Goal: Complete application form: Complete application form

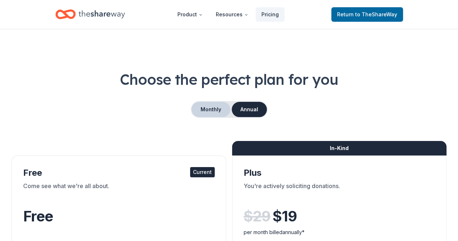
click at [216, 110] on button "Monthly" at bounding box center [210, 109] width 39 height 15
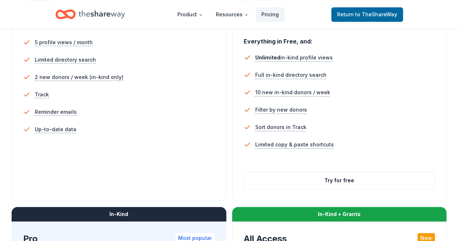
scroll to position [229, 0]
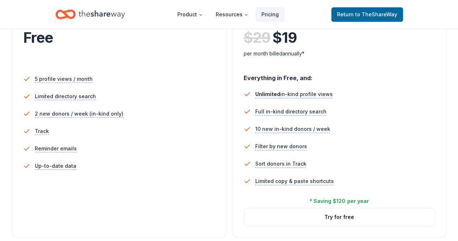
scroll to position [172, 0]
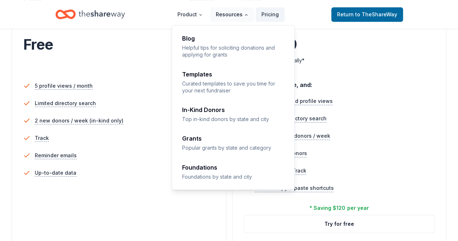
click at [240, 18] on button "Resources" at bounding box center [232, 14] width 44 height 14
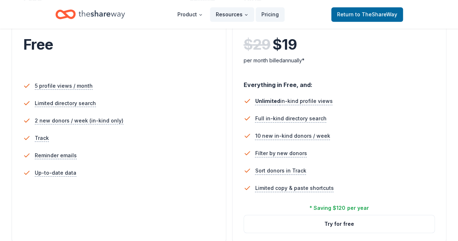
click at [248, 16] on icon "Main" at bounding box center [246, 15] width 4 height 4
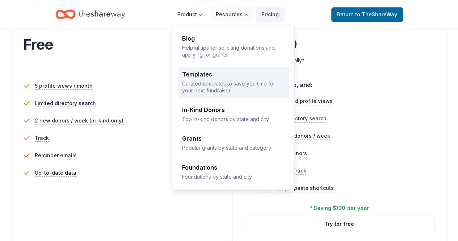
click at [219, 88] on p "Curated templates to save you time for your next fundraiser" at bounding box center [233, 87] width 103 height 14
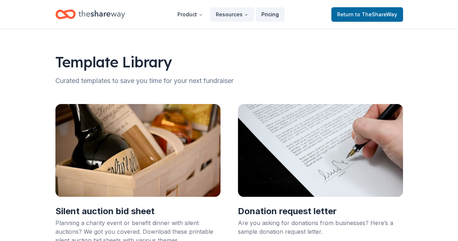
click at [270, 15] on link "Pricing" at bounding box center [269, 14] width 29 height 14
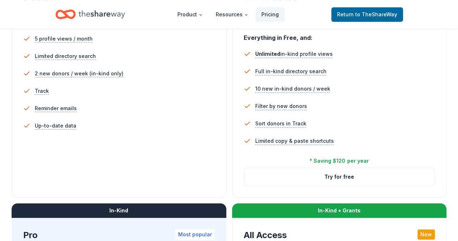
scroll to position [8, 0]
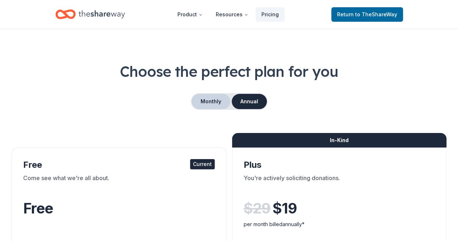
click at [211, 105] on button "Monthly" at bounding box center [210, 101] width 39 height 15
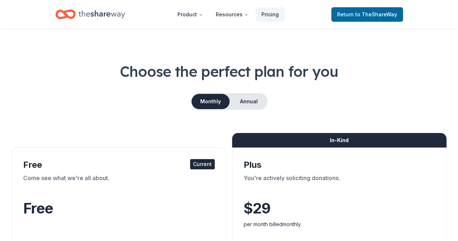
scroll to position [219, 0]
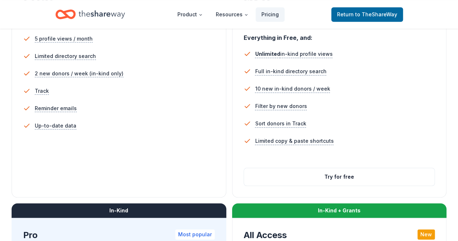
click at [232, 197] on div "In-Kind Plus You're actively soliciting donations. $ 29 $ per month billed mont…" at bounding box center [339, 67] width 215 height 261
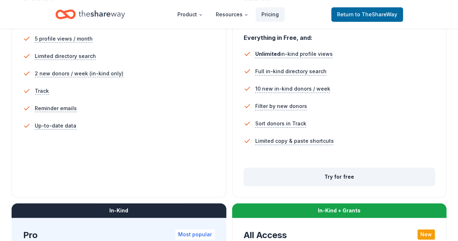
click at [244, 185] on button "Try for free" at bounding box center [339, 176] width 191 height 17
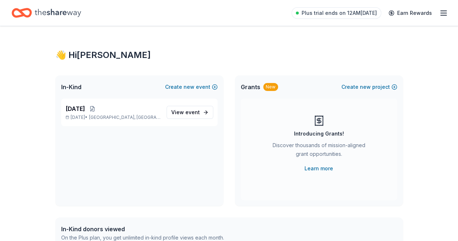
scroll to position [211, 0]
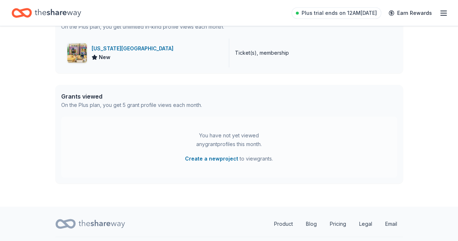
click at [149, 49] on div "[US_STATE][GEOGRAPHIC_DATA]" at bounding box center [134, 48] width 85 height 9
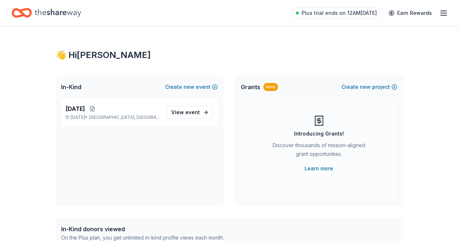
click at [439, 14] on icon "button" at bounding box center [443, 13] width 9 height 9
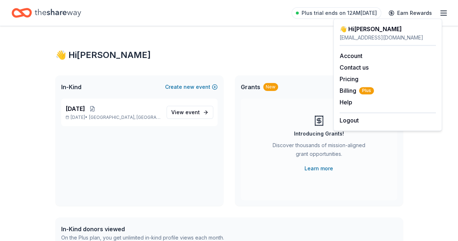
click at [58, 12] on icon "Home" at bounding box center [58, 12] width 46 height 15
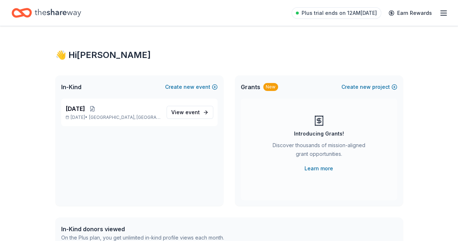
click at [58, 12] on icon "Home" at bounding box center [58, 12] width 46 height 15
click at [63, 16] on icon "Home" at bounding box center [58, 12] width 46 height 15
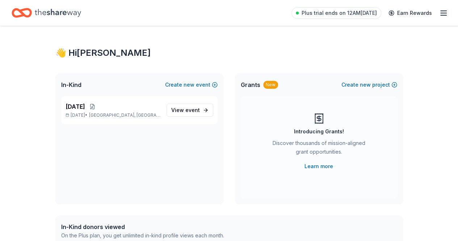
scroll to position [1, 0]
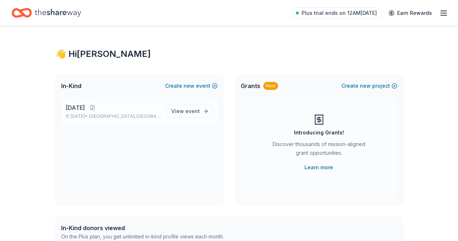
click at [134, 113] on div "Carnival Oct 18, 2025 • New Orleans, LA" at bounding box center [112, 111] width 95 height 16
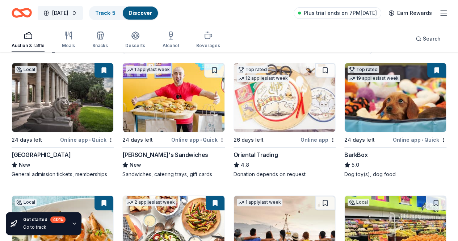
scroll to position [72, 0]
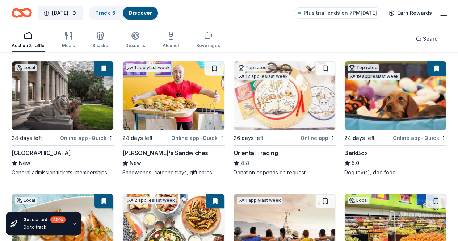
click at [344, 157] on div "BarkBox" at bounding box center [355, 152] width 23 height 9
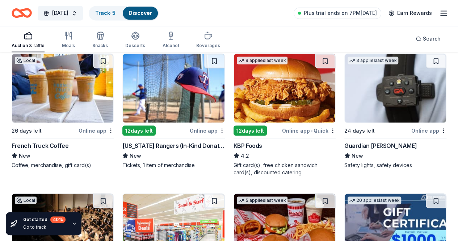
scroll to position [637, 0]
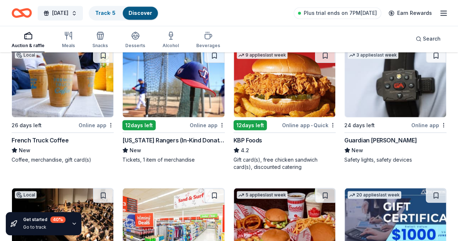
click at [61, 188] on img at bounding box center [62, 222] width 101 height 69
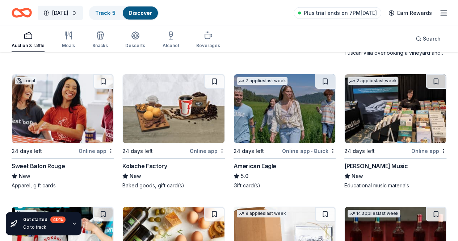
scroll to position [1174, 0]
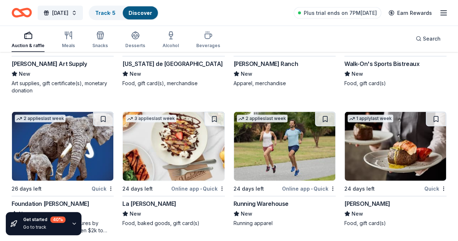
scroll to position [2174, 0]
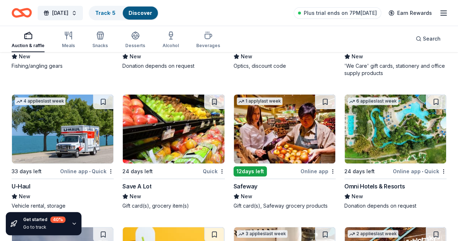
scroll to position [2733, 0]
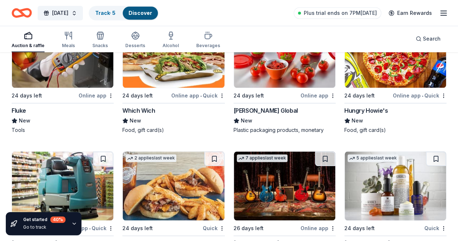
scroll to position [3222, 0]
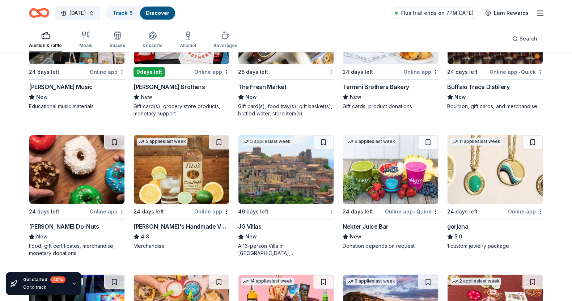
scroll to position [853, 0]
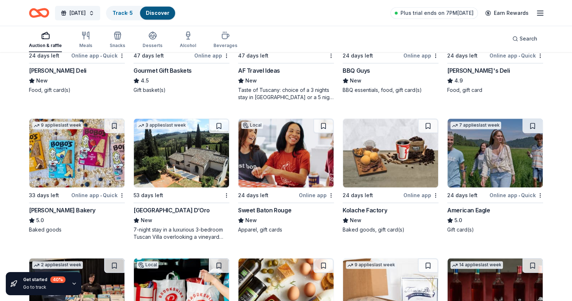
click at [176, 48] on img at bounding box center [181, 13] width 95 height 69
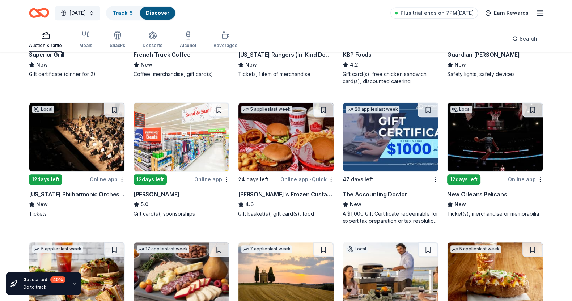
click at [457, 172] on img at bounding box center [495, 137] width 95 height 69
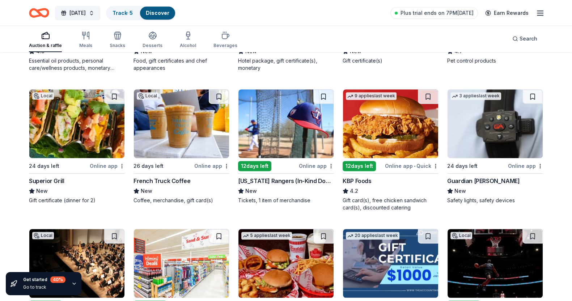
scroll to position [463, 0]
click at [80, 158] on img at bounding box center [76, 123] width 95 height 69
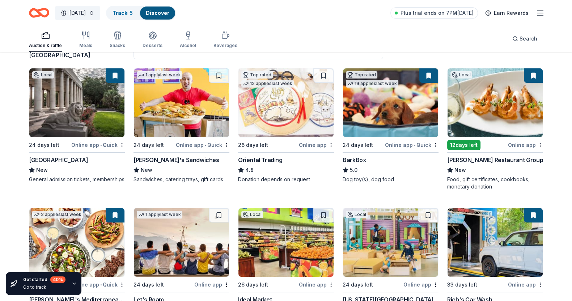
scroll to position [47, 0]
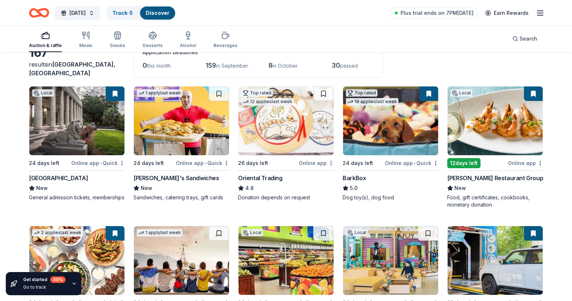
click at [457, 131] on img at bounding box center [495, 120] width 95 height 69
click at [80, 10] on span "[DATE]" at bounding box center [77, 13] width 16 height 9
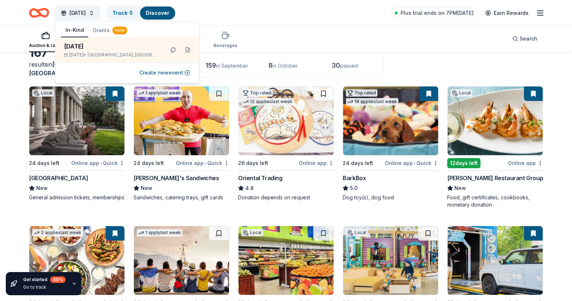
click at [17, 30] on div "Auction & raffle Meals Snacks Desserts Alcohol Beverages Search" at bounding box center [286, 38] width 572 height 27
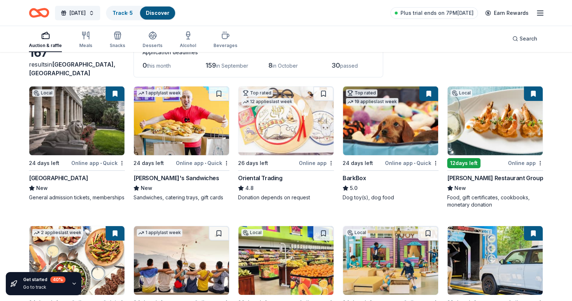
click at [92, 43] on div "Auction & raffle Meals Snacks Desserts Alcohol Beverages" at bounding box center [133, 40] width 208 height 24
click at [116, 39] on icon "button" at bounding box center [117, 35] width 9 height 9
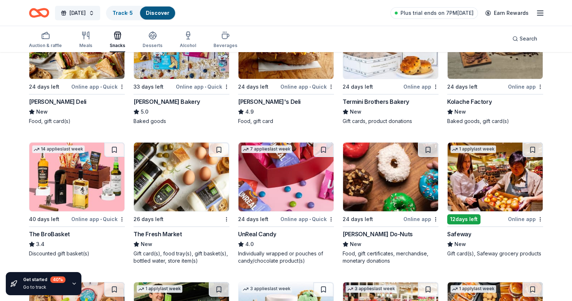
scroll to position [493, 0]
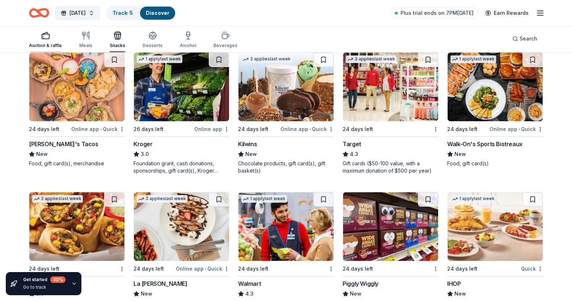
click at [52, 35] on div "button" at bounding box center [45, 35] width 33 height 9
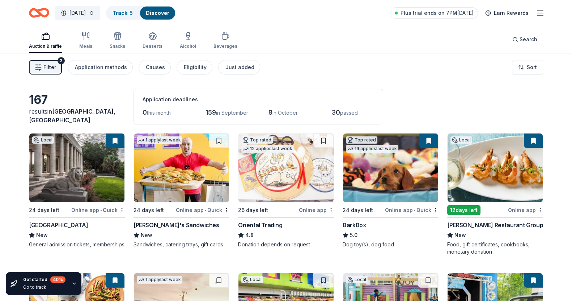
click at [457, 10] on icon "button" at bounding box center [540, 13] width 9 height 9
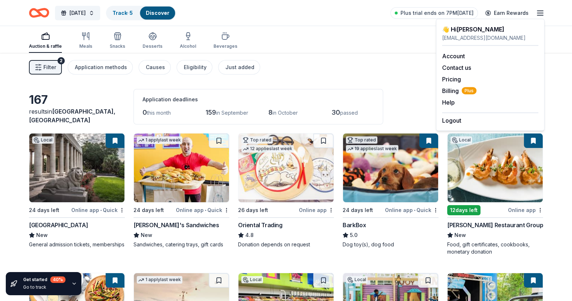
click at [278, 42] on div "Auction & raffle Meals Snacks Desserts Alcohol Beverages Search" at bounding box center [286, 39] width 514 height 27
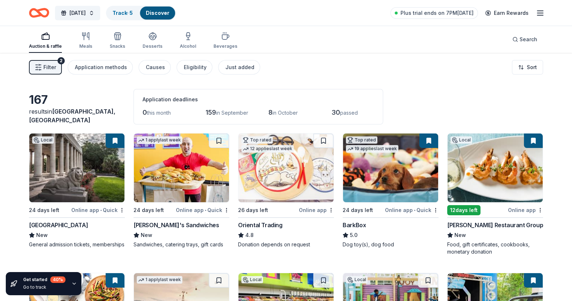
click at [164, 12] on link "Discover" at bounding box center [158, 13] width 24 height 6
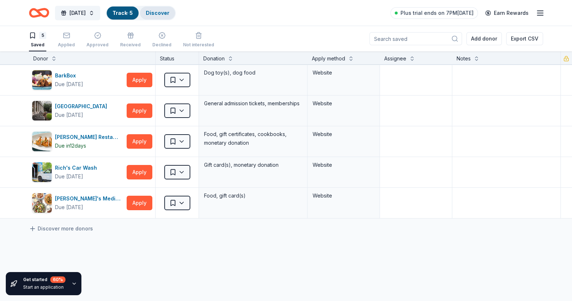
click at [161, 12] on link "Discover" at bounding box center [158, 13] width 24 height 6
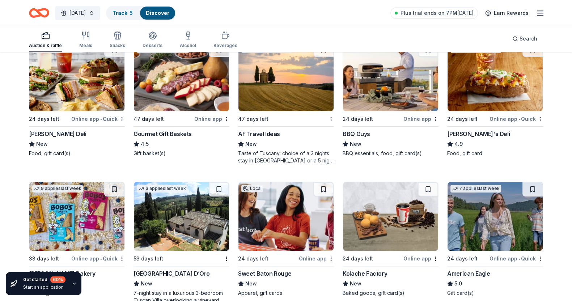
scroll to position [1053, 0]
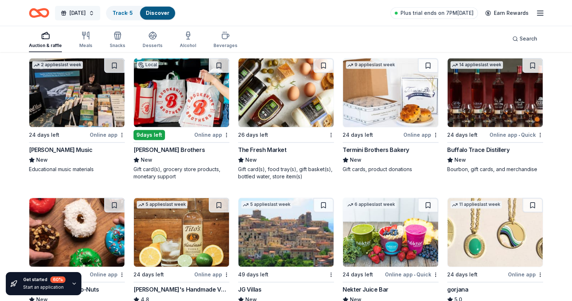
click at [77, 10] on span "[DATE]" at bounding box center [77, 13] width 16 height 9
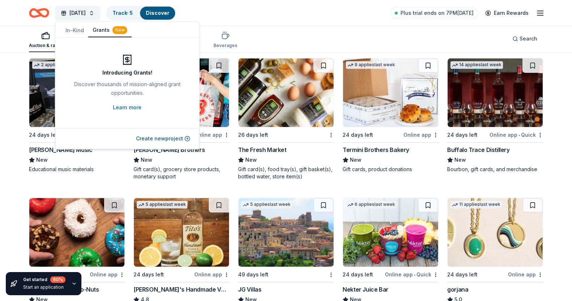
click at [107, 29] on button "Grants New" at bounding box center [109, 31] width 43 height 14
click at [128, 107] on link "Learn more" at bounding box center [127, 107] width 29 height 9
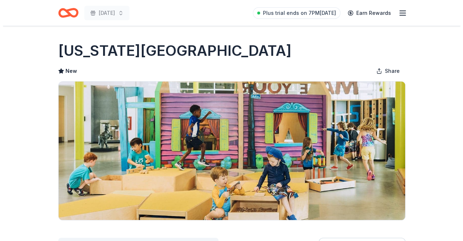
scroll to position [211, 0]
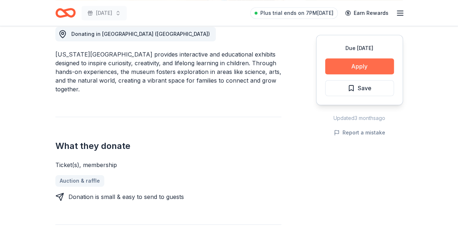
click at [377, 70] on button "Apply" at bounding box center [359, 66] width 69 height 16
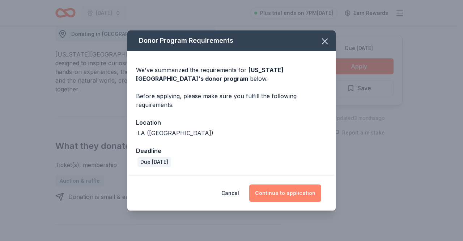
click at [294, 194] on button "Continue to application" at bounding box center [285, 192] width 72 height 17
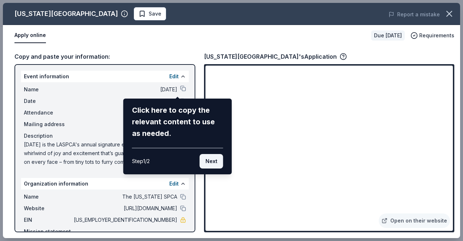
click at [217, 160] on button "Next" at bounding box center [212, 161] width 24 height 14
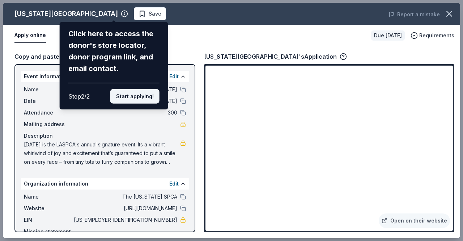
click at [148, 91] on button "Start applying!" at bounding box center [134, 96] width 49 height 14
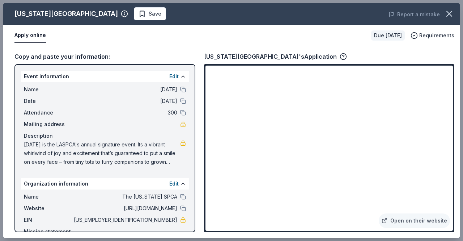
scroll to position [30, 0]
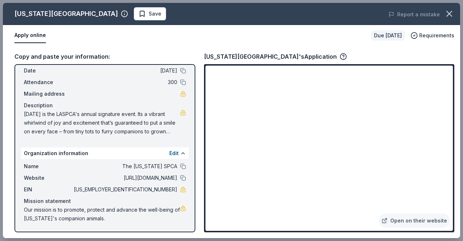
click at [38, 36] on button "Apply online" at bounding box center [29, 35] width 31 height 15
click at [436, 219] on link "Open on their website" at bounding box center [414, 220] width 71 height 14
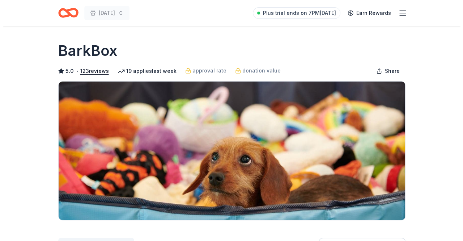
scroll to position [211, 0]
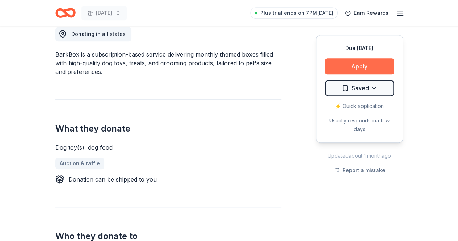
click at [374, 65] on button "Apply" at bounding box center [359, 66] width 69 height 16
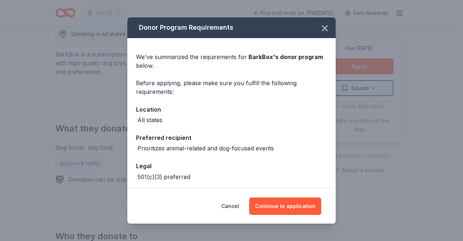
scroll to position [30, 0]
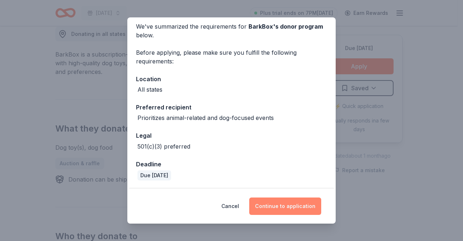
click at [293, 206] on button "Continue to application" at bounding box center [285, 205] width 72 height 17
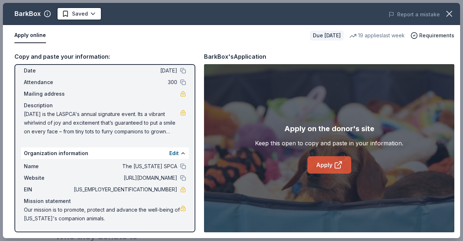
click at [335, 163] on icon at bounding box center [337, 164] width 5 height 5
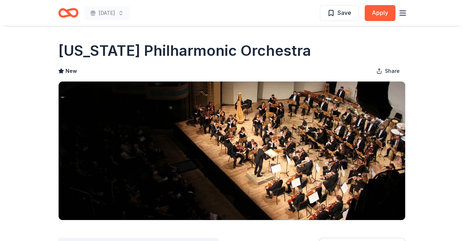
scroll to position [211, 0]
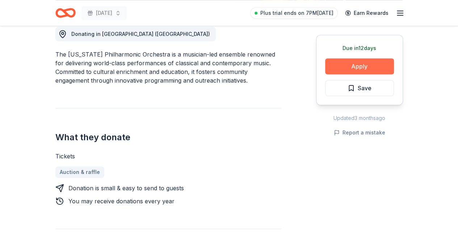
click at [360, 64] on button "Apply" at bounding box center [359, 66] width 69 height 16
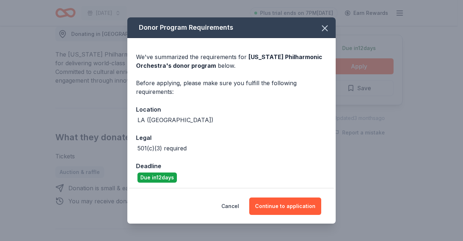
click at [338, 181] on div "Donor Program Requirements We've summarized the requirements for [US_STATE] Phi…" at bounding box center [231, 120] width 463 height 241
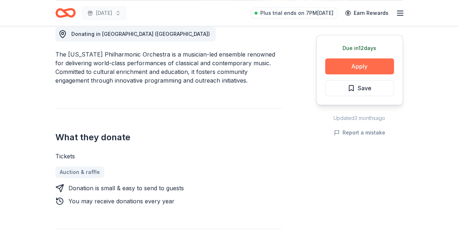
click at [366, 68] on button "Apply" at bounding box center [359, 66] width 69 height 16
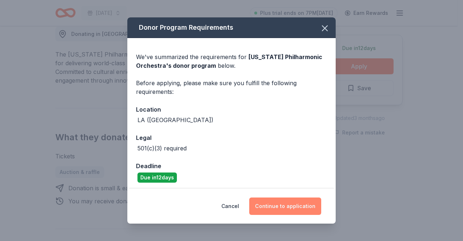
click at [289, 208] on button "Continue to application" at bounding box center [285, 205] width 72 height 17
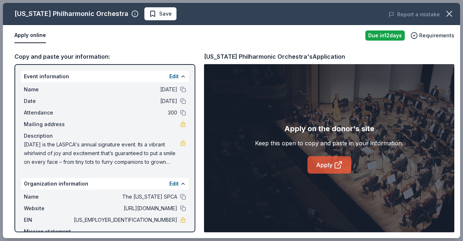
click at [335, 166] on icon at bounding box center [337, 164] width 5 height 5
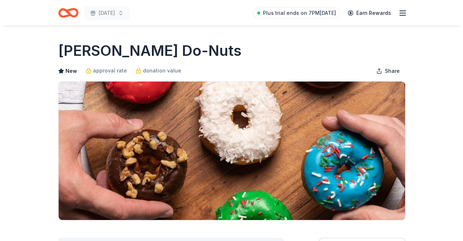
scroll to position [211, 0]
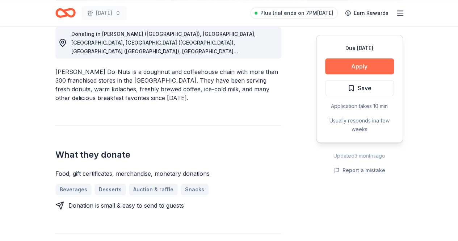
click at [360, 65] on button "Apply" at bounding box center [359, 66] width 69 height 16
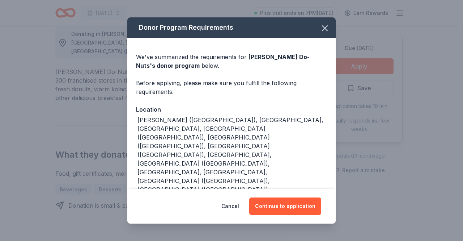
scroll to position [38, 0]
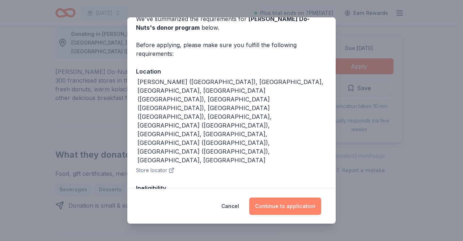
click at [287, 204] on button "Continue to application" at bounding box center [285, 205] width 72 height 17
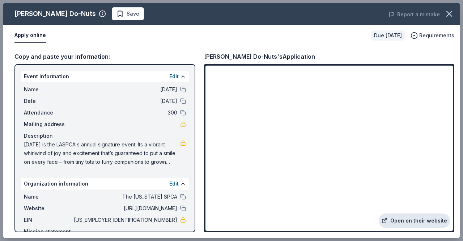
click at [406, 224] on link "Open on their website" at bounding box center [414, 220] width 71 height 14
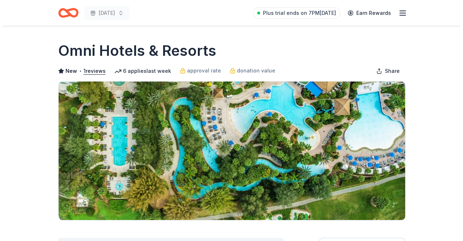
scroll to position [211, 0]
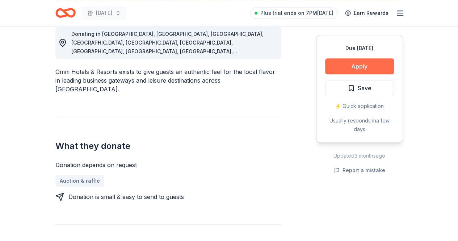
click at [361, 62] on button "Apply" at bounding box center [359, 66] width 69 height 16
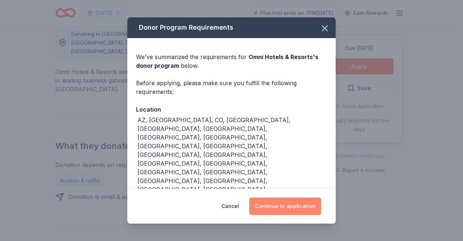
click at [297, 207] on button "Continue to application" at bounding box center [285, 205] width 72 height 17
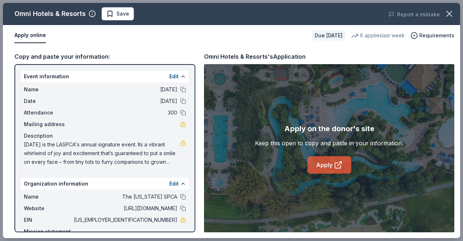
click at [334, 167] on icon at bounding box center [338, 164] width 9 height 9
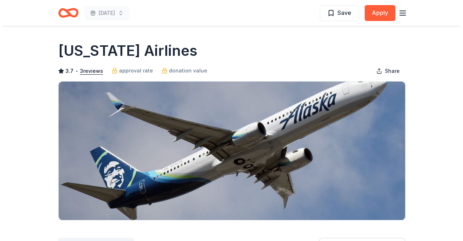
scroll to position [211, 0]
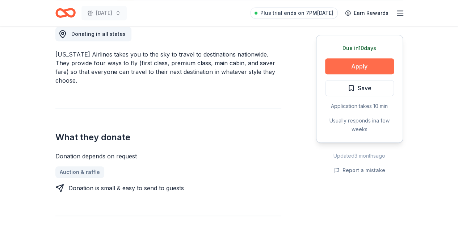
click at [362, 70] on button "Apply" at bounding box center [359, 66] width 69 height 16
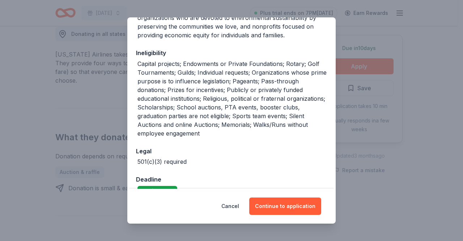
scroll to position [180, 0]
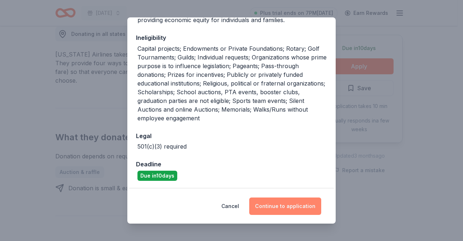
click at [295, 207] on button "Continue to application" at bounding box center [285, 205] width 72 height 17
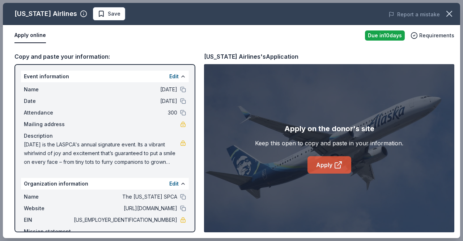
click at [340, 164] on icon at bounding box center [338, 164] width 9 height 9
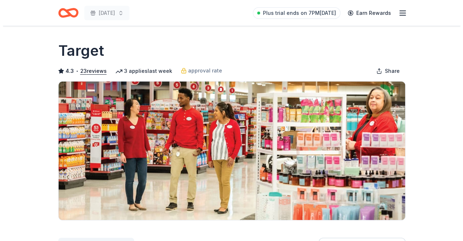
scroll to position [211, 0]
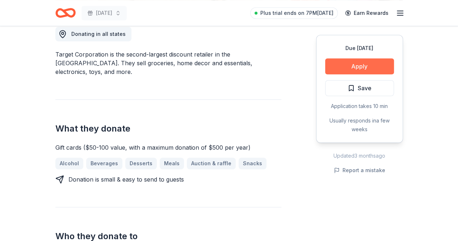
click at [360, 71] on button "Apply" at bounding box center [359, 66] width 69 height 16
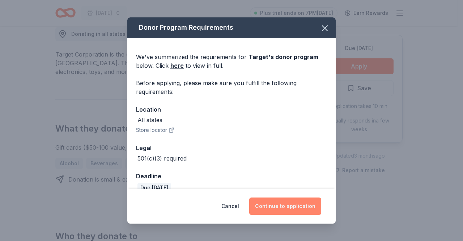
click at [288, 204] on button "Continue to application" at bounding box center [285, 205] width 72 height 17
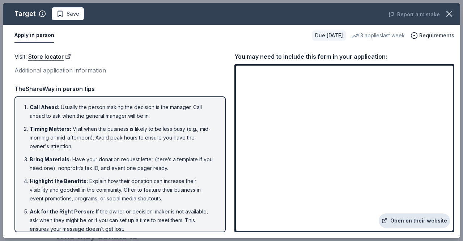
click at [414, 220] on link "Open on their website" at bounding box center [414, 220] width 71 height 14
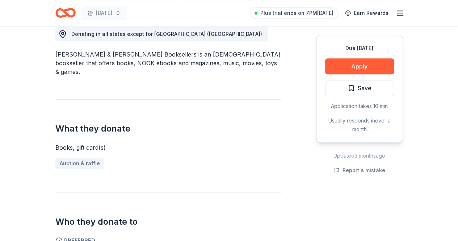
scroll to position [421, 0]
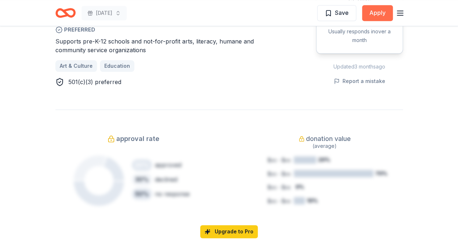
click at [378, 11] on button "Apply" at bounding box center [377, 13] width 31 height 16
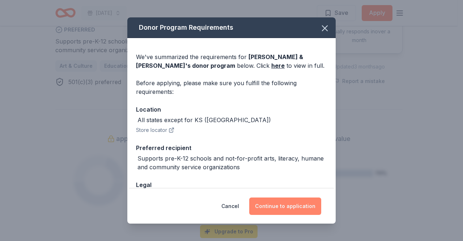
click at [302, 204] on button "Continue to application" at bounding box center [285, 205] width 72 height 17
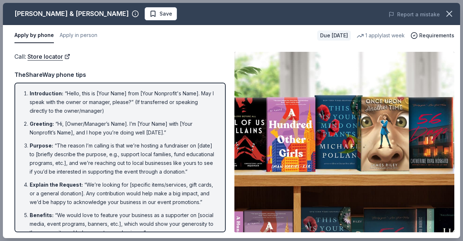
click at [457, 188] on div "Barnes & Noble Save Report a mistake Apply by phone Apply in person Due in 24 d…" at bounding box center [231, 120] width 463 height 241
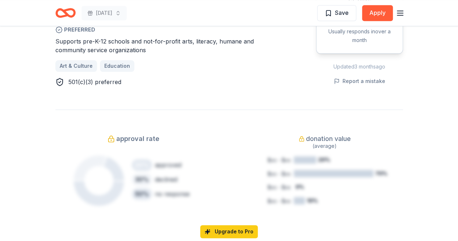
click at [293, 110] on div "approval rate 20 % approved 30 % declined 50 % no response donation value (aver…" at bounding box center [228, 179] width 347 height 140
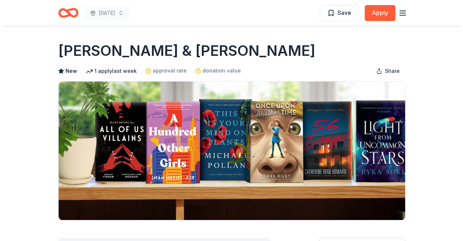
scroll to position [211, 0]
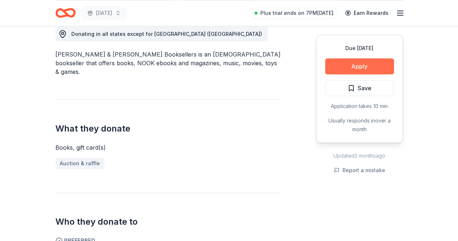
click at [368, 67] on button "Apply" at bounding box center [359, 66] width 69 height 16
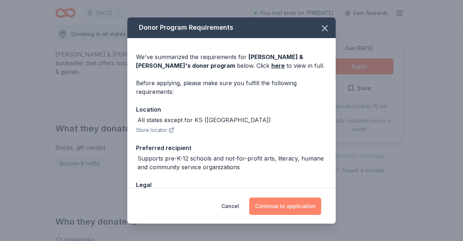
click at [293, 206] on button "Continue to application" at bounding box center [285, 205] width 72 height 17
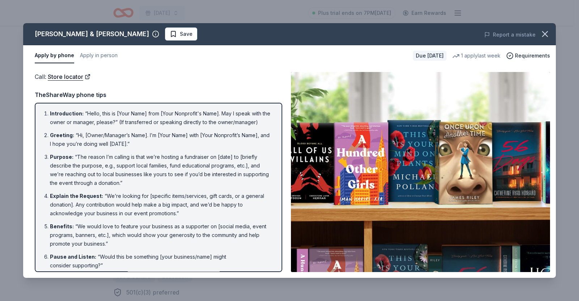
scroll to position [102, 0]
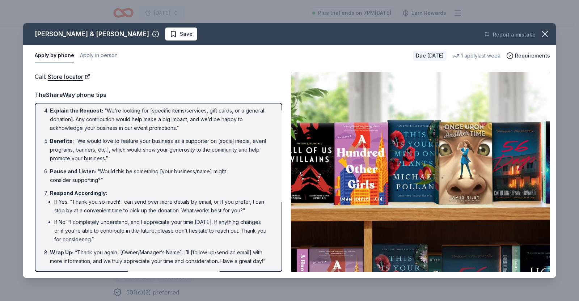
click at [457, 199] on img at bounding box center [420, 172] width 259 height 200
click at [98, 56] on button "Apply in person" at bounding box center [99, 55] width 38 height 15
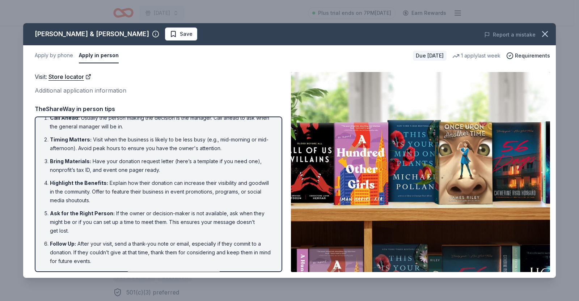
scroll to position [9, 0]
click at [57, 55] on button "Apply by phone" at bounding box center [54, 55] width 38 height 15
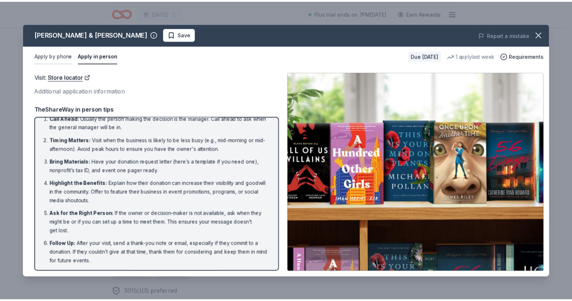
scroll to position [102, 0]
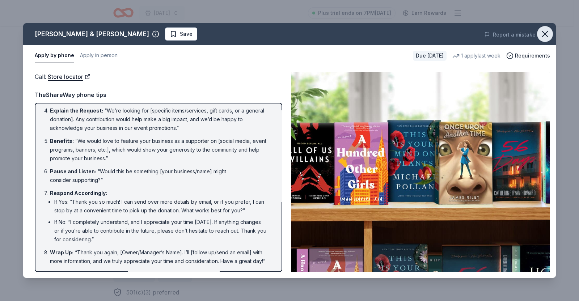
click at [457, 33] on button "button" at bounding box center [545, 34] width 16 height 16
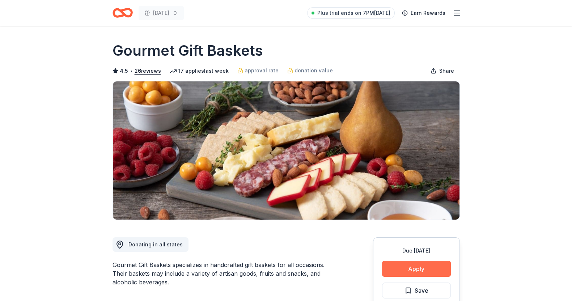
click at [423, 268] on button "Apply" at bounding box center [416, 269] width 69 height 16
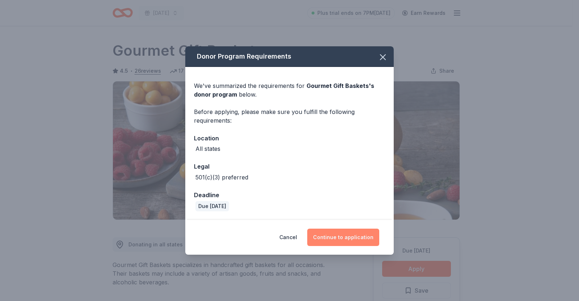
click at [339, 229] on button "Continue to application" at bounding box center [343, 237] width 72 height 17
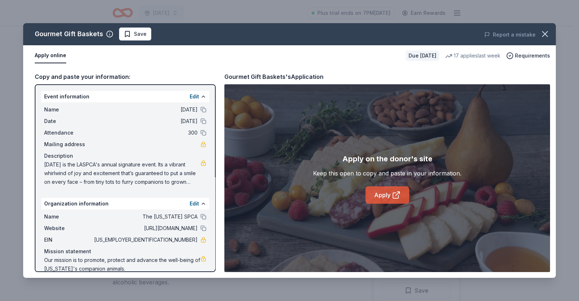
click at [392, 196] on icon at bounding box center [396, 195] width 9 height 9
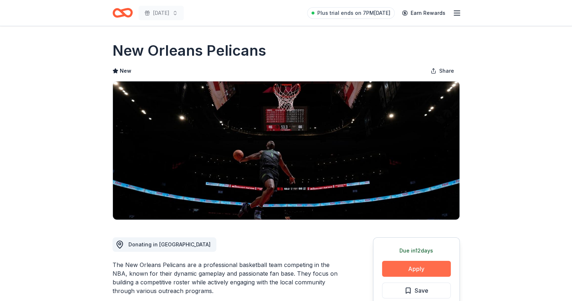
click at [415, 270] on button "Apply" at bounding box center [416, 269] width 69 height 16
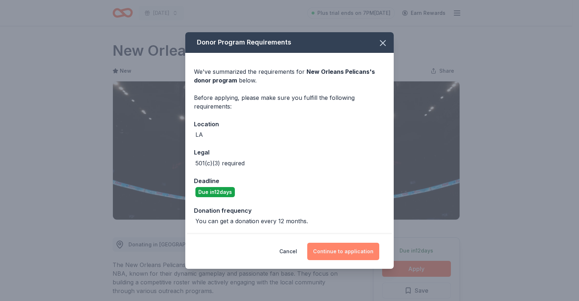
click at [333, 250] on button "Continue to application" at bounding box center [343, 251] width 72 height 17
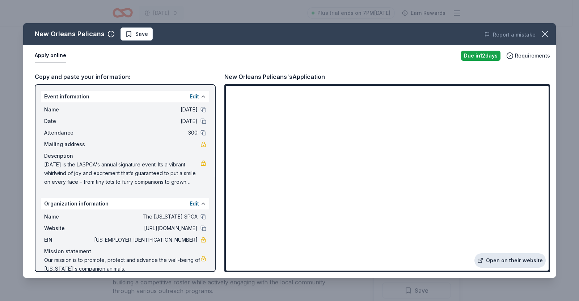
click at [523, 263] on link "Open on their website" at bounding box center [509, 260] width 71 height 14
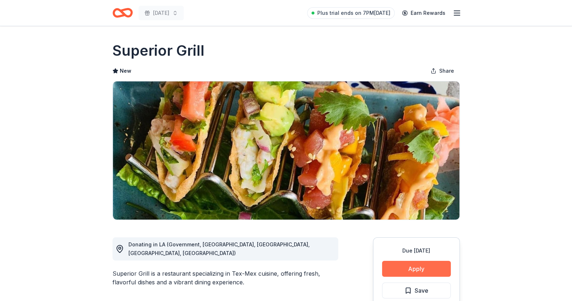
click at [413, 270] on button "Apply" at bounding box center [416, 269] width 69 height 16
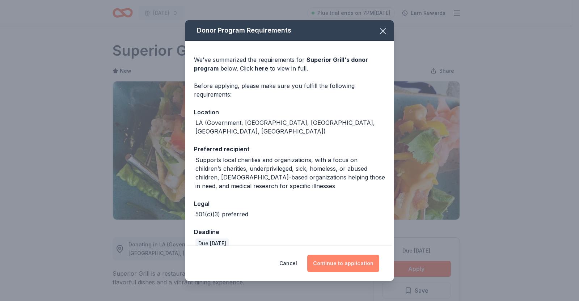
click at [338, 264] on button "Continue to application" at bounding box center [343, 263] width 72 height 17
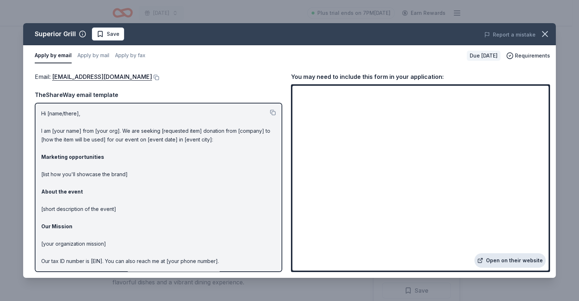
click at [512, 261] on link "Open on their website" at bounding box center [509, 260] width 71 height 14
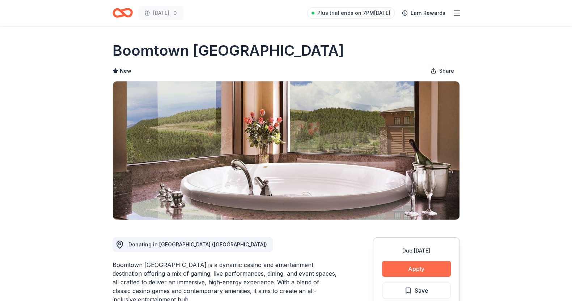
click at [419, 270] on button "Apply" at bounding box center [416, 269] width 69 height 16
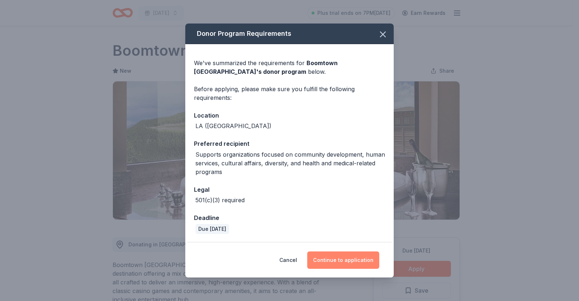
click at [341, 263] on button "Continue to application" at bounding box center [343, 259] width 72 height 17
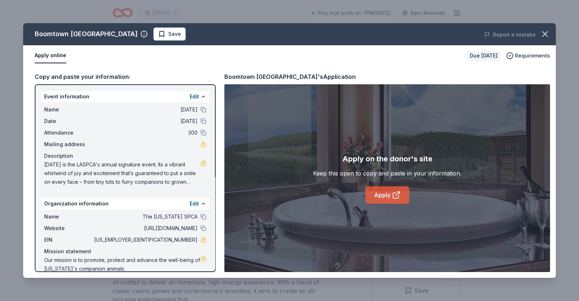
click at [381, 190] on link "Apply" at bounding box center [387, 194] width 44 height 17
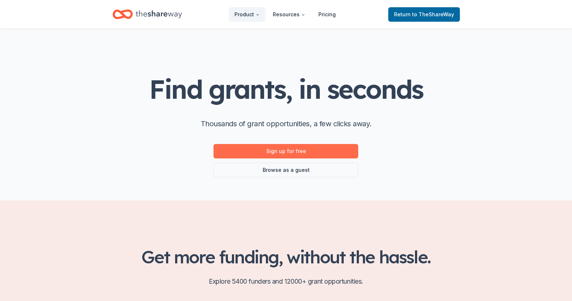
click at [293, 146] on link "Sign up for free" at bounding box center [285, 151] width 145 height 14
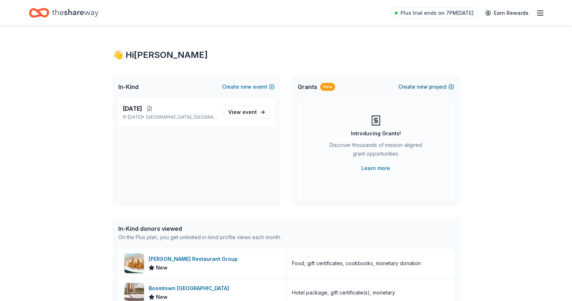
click at [422, 84] on span "new" at bounding box center [422, 86] width 11 height 9
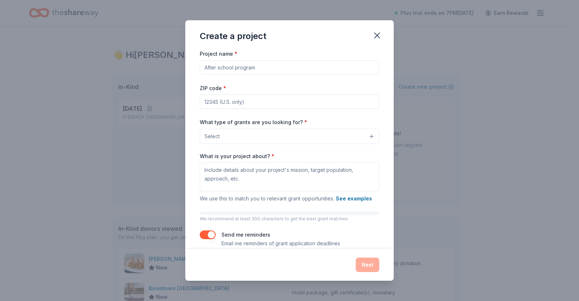
click at [290, 67] on input "Project name *" at bounding box center [289, 67] width 179 height 14
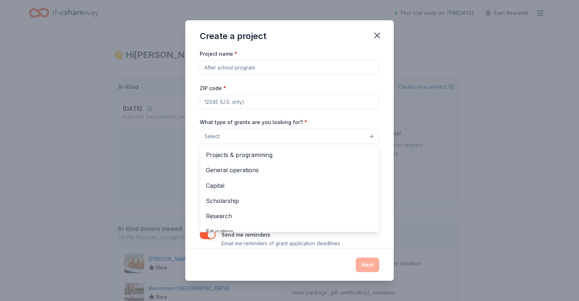
click at [364, 136] on button "Select" at bounding box center [289, 136] width 179 height 15
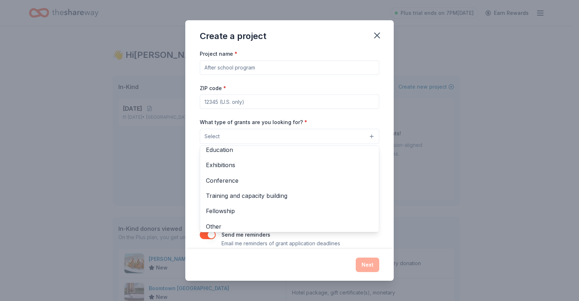
scroll to position [85, 0]
click at [287, 67] on div "Project name * ZIP code * What type of grants are you looking for? * Select Pro…" at bounding box center [289, 148] width 179 height 199
